Goal: Task Accomplishment & Management: Manage account settings

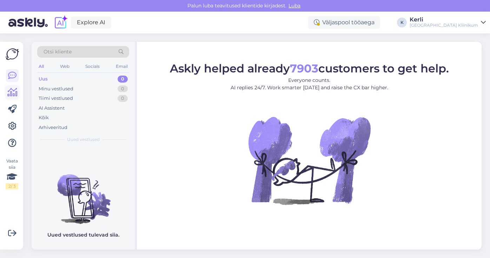
click at [14, 97] on icon at bounding box center [12, 92] width 10 height 8
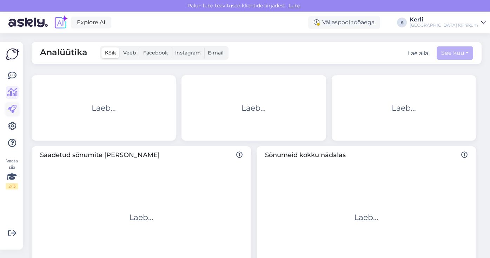
click at [13, 115] on link at bounding box center [12, 109] width 13 height 13
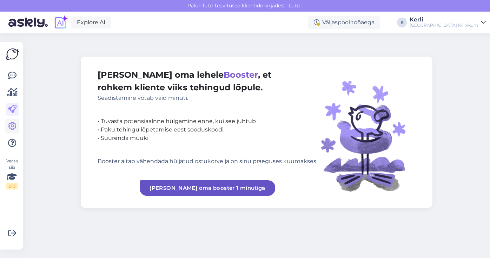
click at [13, 126] on icon at bounding box center [12, 126] width 8 height 8
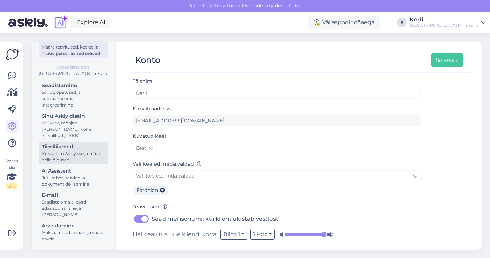
scroll to position [49, 0]
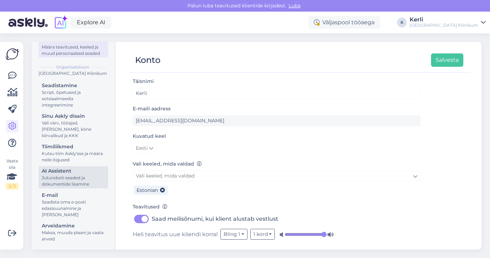
click at [81, 179] on div "Juturoboti seaded ja dokumentide lisamine" at bounding box center [73, 181] width 63 height 13
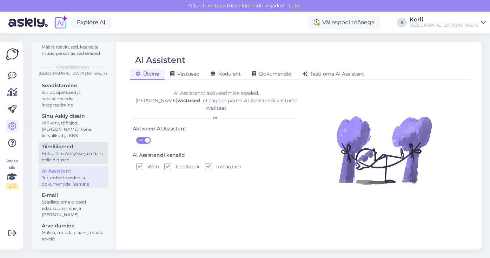
click at [79, 151] on div "Kutsu tiim Askly'sse ja määra neile õigused" at bounding box center [73, 156] width 63 height 13
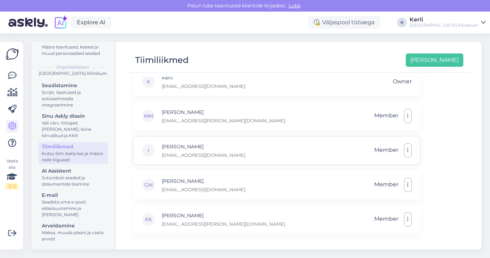
scroll to position [12, 0]
click at [408, 111] on icon "button" at bounding box center [407, 114] width 1 height 6
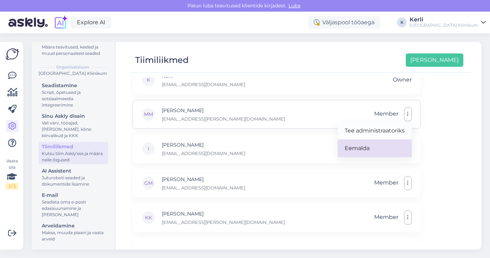
click at [371, 145] on link "Eemalda" at bounding box center [375, 148] width 74 height 18
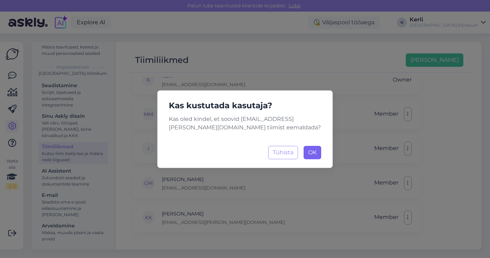
click at [315, 155] on span "OK" at bounding box center [312, 152] width 8 height 7
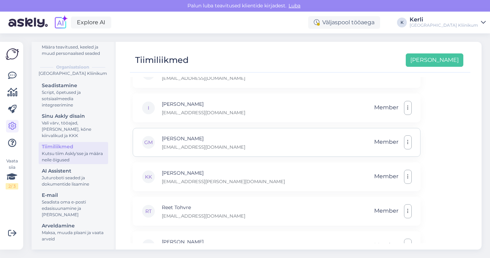
scroll to position [24, 0]
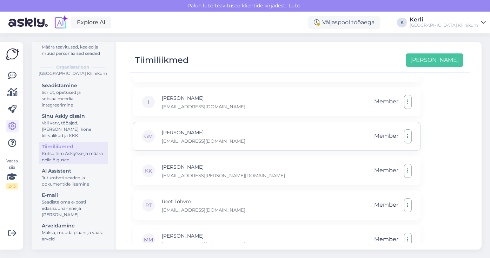
click at [410, 134] on button "button" at bounding box center [408, 136] width 8 height 14
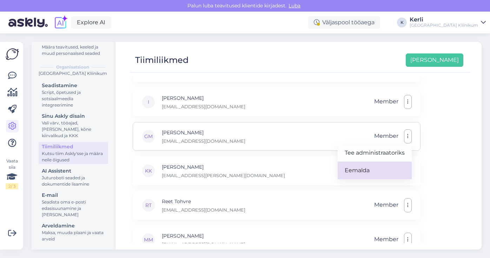
click at [379, 168] on link "Eemalda" at bounding box center [375, 171] width 74 height 18
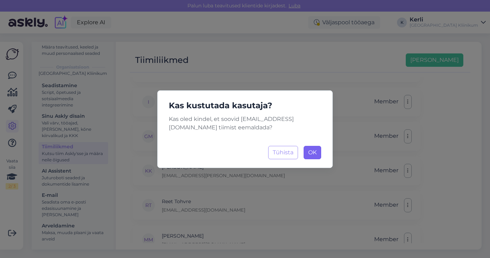
click at [315, 152] on span "OK" at bounding box center [312, 152] width 8 height 7
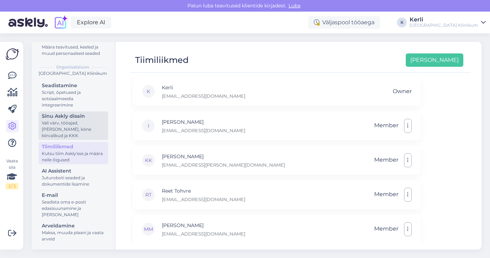
scroll to position [0, 0]
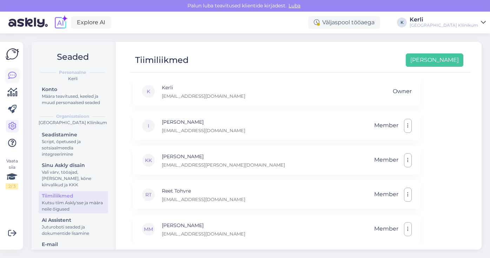
click at [15, 73] on icon at bounding box center [12, 75] width 8 height 8
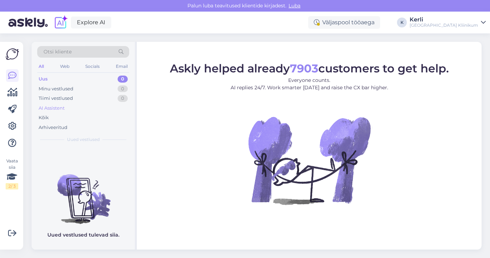
click at [58, 111] on div "AI Assistent" at bounding box center [83, 108] width 92 height 10
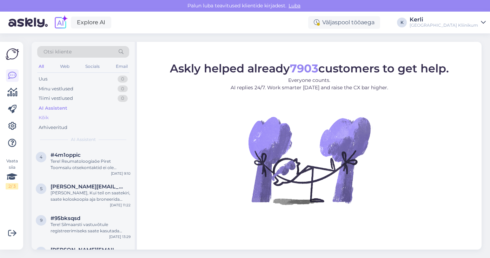
click at [53, 117] on div "Kõik" at bounding box center [83, 118] width 92 height 10
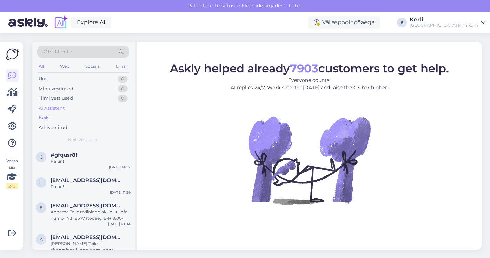
click at [61, 107] on div "AI Assistent" at bounding box center [52, 108] width 26 height 7
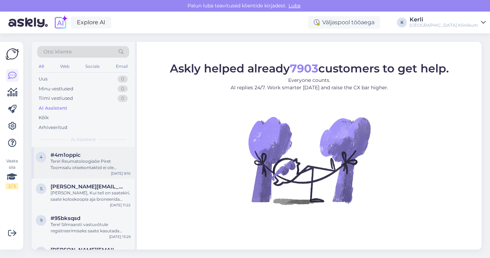
click at [78, 165] on div "Tere! Reumatoloogiaõe Piret Toomsalu otsekontaktid ei ole avalikud. Õe vastuvõt…" at bounding box center [91, 164] width 80 height 13
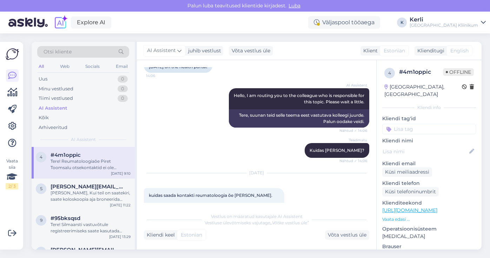
scroll to position [59, 0]
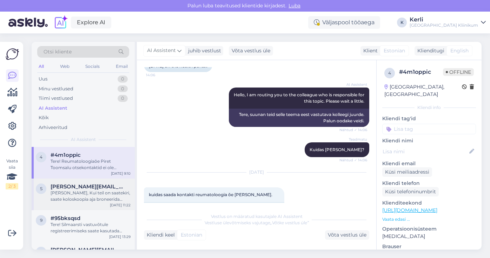
click at [69, 191] on div "[PERSON_NAME], Kui teil on saatekiri, saate koloskoopia aja broneerida telefoni…" at bounding box center [91, 196] width 80 height 13
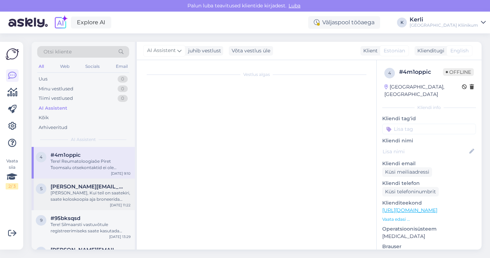
scroll to position [48, 0]
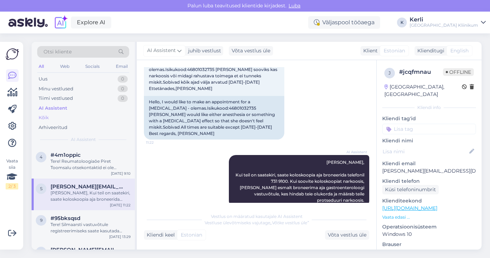
click at [63, 115] on div "Kõik" at bounding box center [83, 118] width 92 height 10
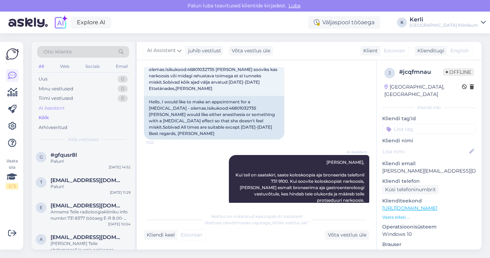
click at [68, 110] on div "AI Assistent" at bounding box center [83, 108] width 92 height 10
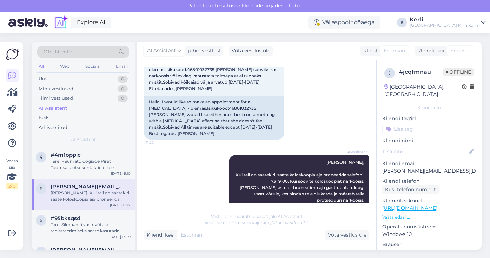
click at [70, 161] on div "Tere! Reumatoloogiaõe Piret Toomsalu otsekontaktid ei ole avalikud. Õe vastuvõt…" at bounding box center [91, 164] width 80 height 13
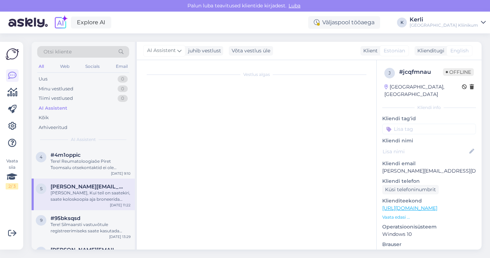
scroll to position [171, 0]
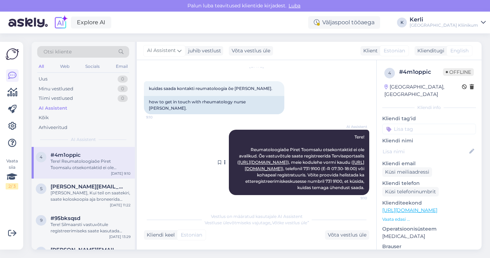
click at [224, 160] on icon at bounding box center [225, 162] width 2 height 4
click at [305, 112] on div "[DATE] kuidas saada kontakti reumatoloogia õe [PERSON_NAME]. 9:10 how to get in…" at bounding box center [257, 90] width 226 height 63
